Goal: Task Accomplishment & Management: Manage account settings

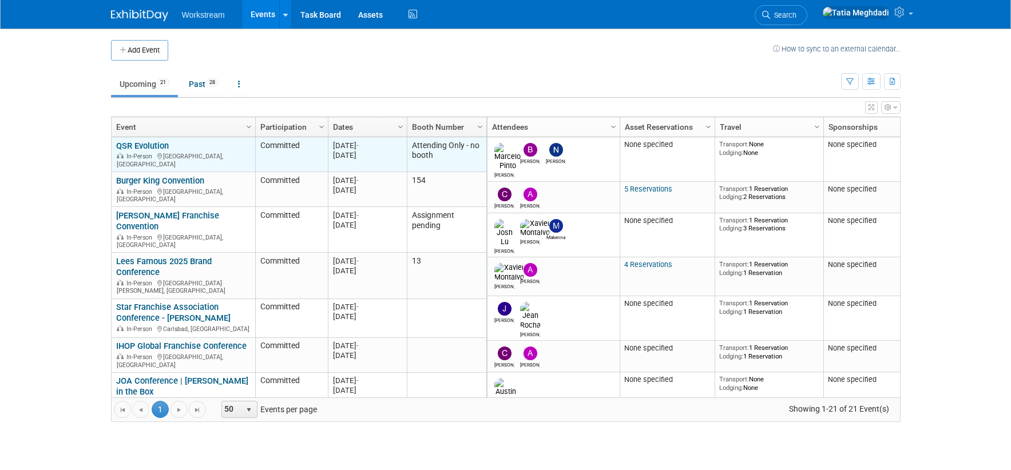
click at [144, 144] on link "QSR Evolution" at bounding box center [142, 146] width 53 height 10
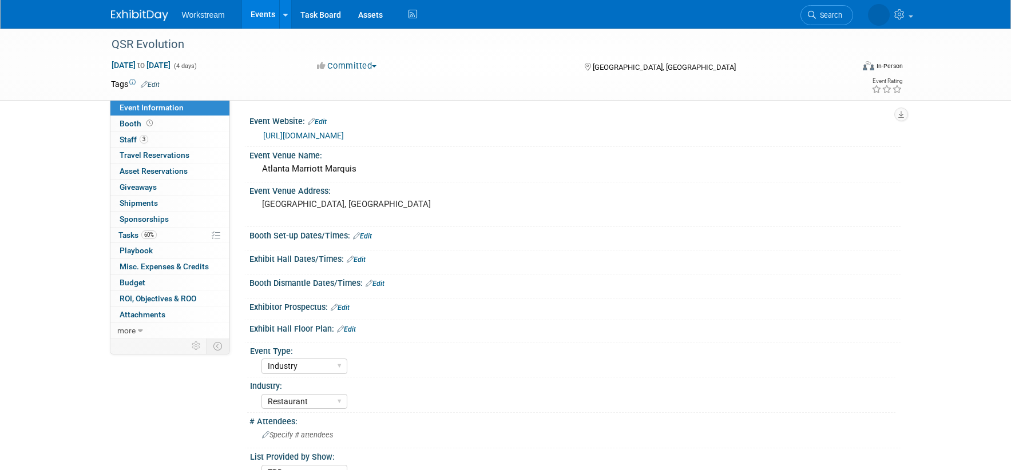
select select "Industry"
select select "Restaurant"
select select "TBD"
select select "[PERSON_NAME]"
click at [138, 156] on span "Travel Reservations 0" at bounding box center [155, 154] width 70 height 9
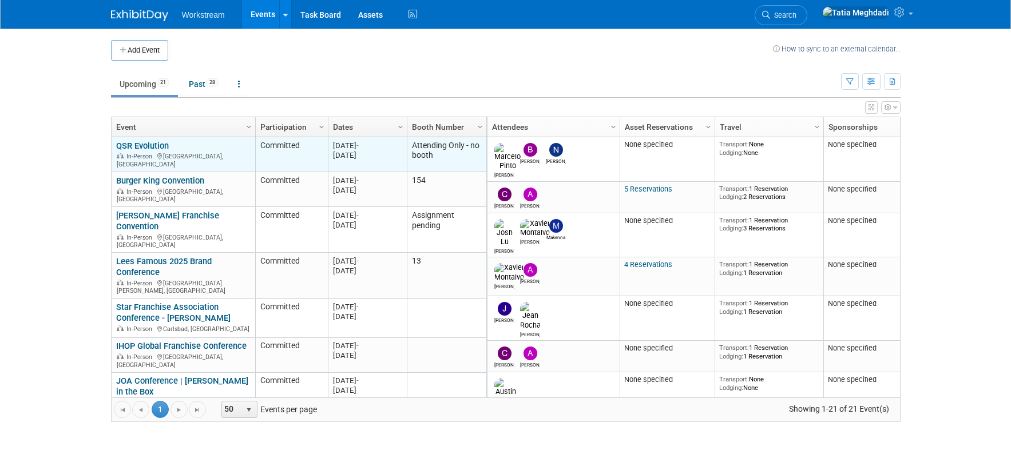
click at [144, 144] on link "QSR Evolution" at bounding box center [142, 146] width 53 height 10
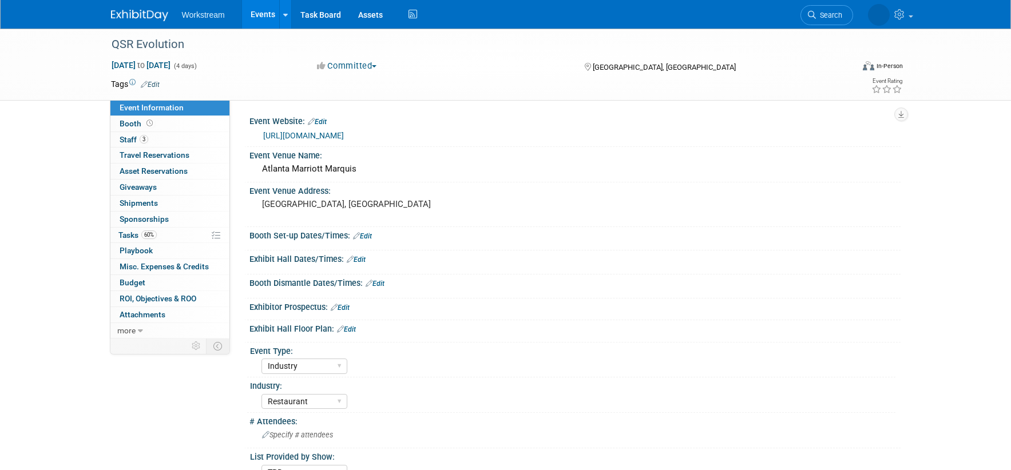
select select "Industry"
select select "Restaurant"
select select "TBD"
select select "[PERSON_NAME]"
click at [126, 140] on span "Staff 3" at bounding box center [134, 139] width 29 height 9
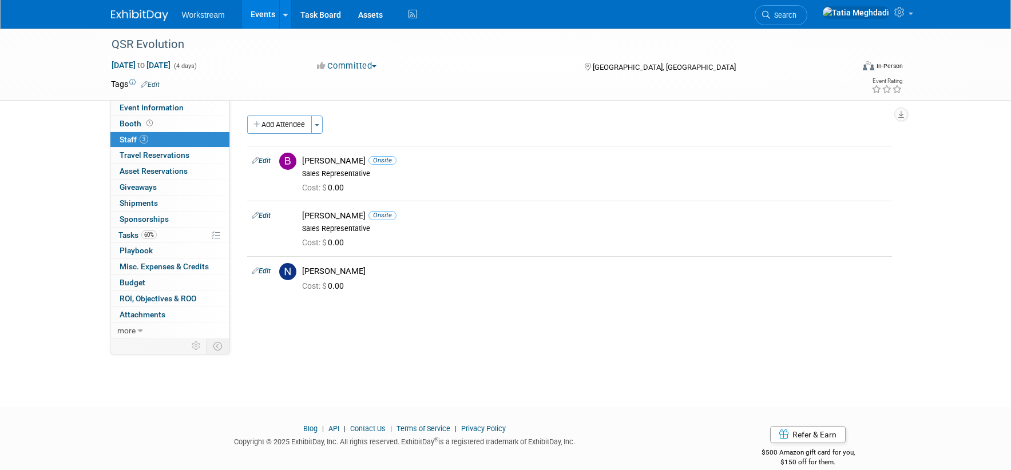
click at [462, 310] on div "Add Attendee Toggle Dropdown Quick -Tag Attendees Apply X (me) select all" at bounding box center [569, 213] width 645 height 195
